Goal: Information Seeking & Learning: Learn about a topic

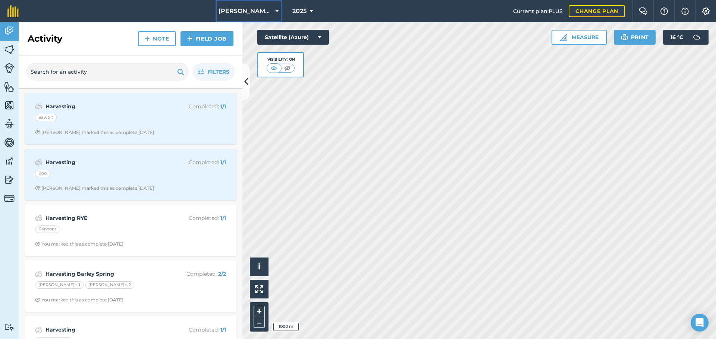
click at [251, 10] on span "[PERSON_NAME]/ Strawchip I1380189" at bounding box center [245, 11] width 54 height 9
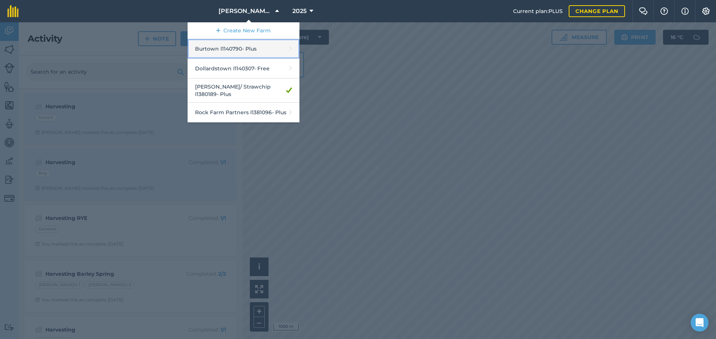
click at [234, 50] on link "Burtown I1140790 - Plus" at bounding box center [243, 49] width 112 height 20
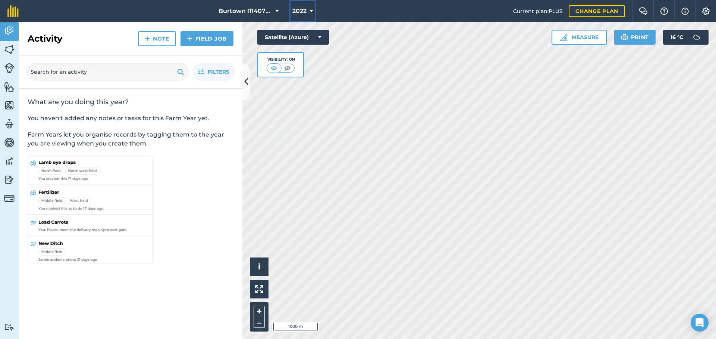
click at [299, 14] on span "2022" at bounding box center [299, 11] width 14 height 9
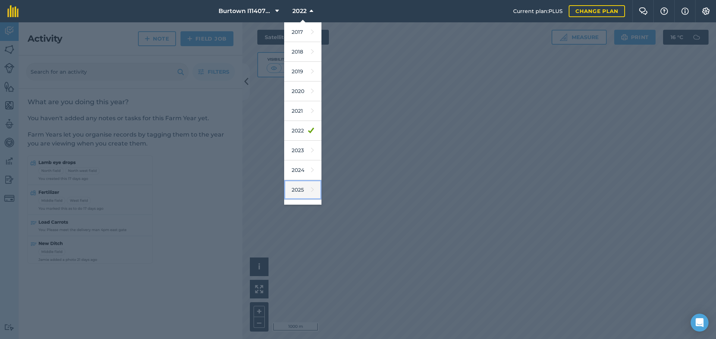
click at [304, 191] on link "2025" at bounding box center [302, 190] width 37 height 20
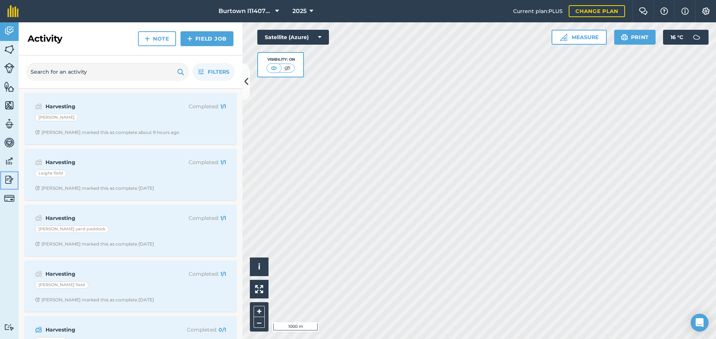
click at [6, 180] on img at bounding box center [9, 179] width 10 height 11
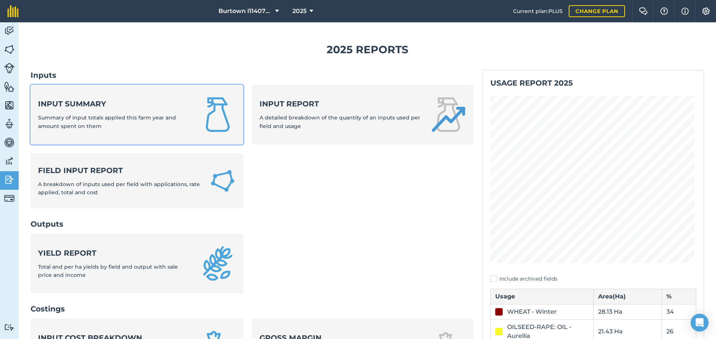
click at [128, 119] on span "Summary of input totals applied this farm year and amount spent on them" at bounding box center [107, 121] width 138 height 15
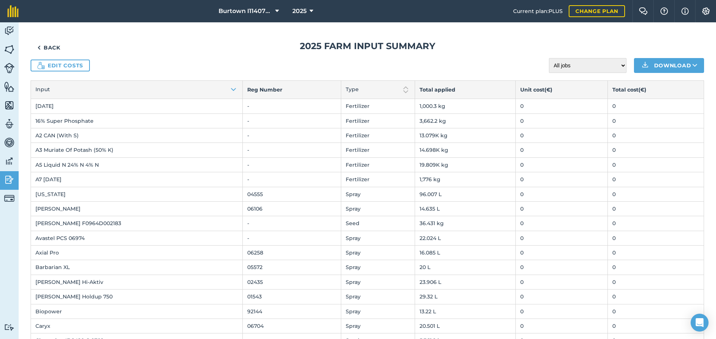
click at [85, 226] on td "[PERSON_NAME] F0964D002183" at bounding box center [137, 224] width 212 height 15
click at [6, 182] on img at bounding box center [9, 179] width 10 height 11
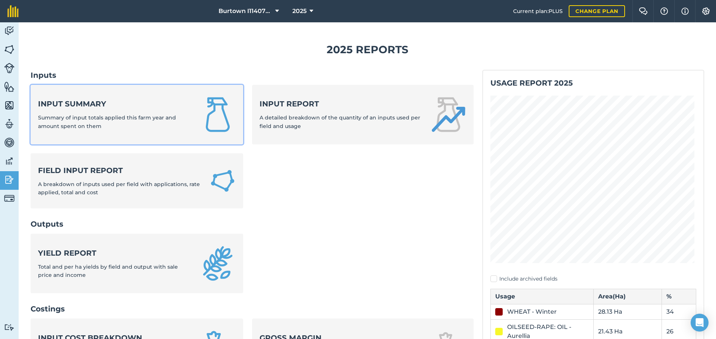
click at [78, 128] on span "Summary of input totals applied this farm year and amount spent on them" at bounding box center [107, 121] width 138 height 15
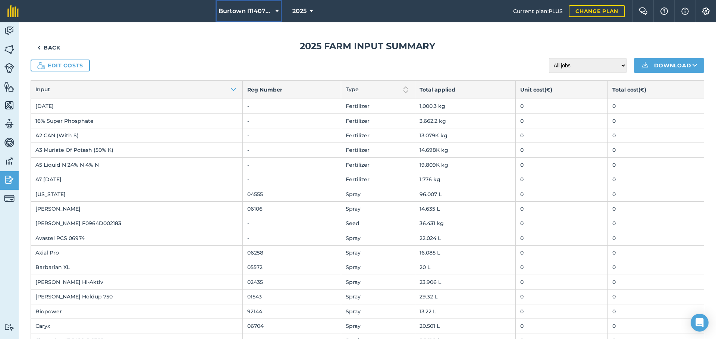
click at [248, 11] on span "Burtown I1140790" at bounding box center [245, 11] width 54 height 9
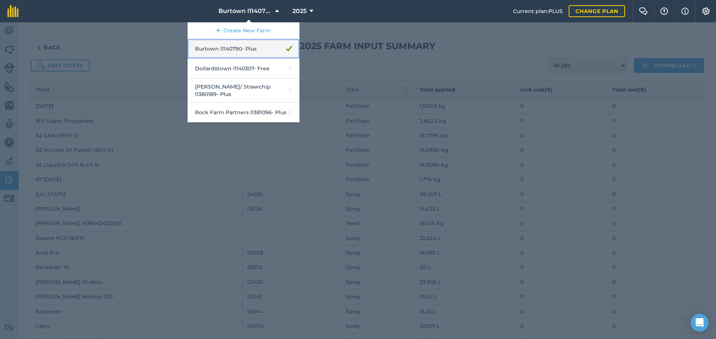
click at [223, 47] on link "Burtown I1140790 - Plus" at bounding box center [243, 49] width 112 height 20
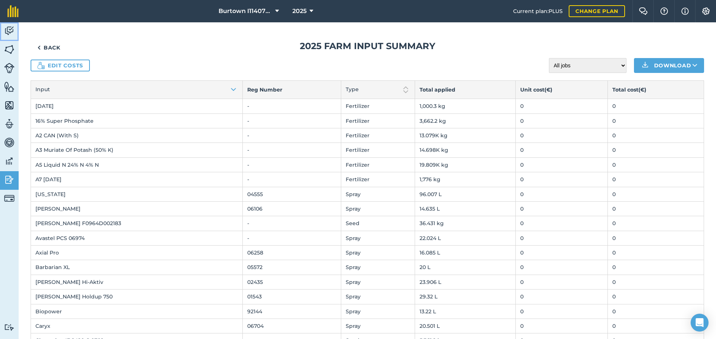
click at [11, 30] on img at bounding box center [9, 30] width 10 height 11
